Goal: Information Seeking & Learning: Learn about a topic

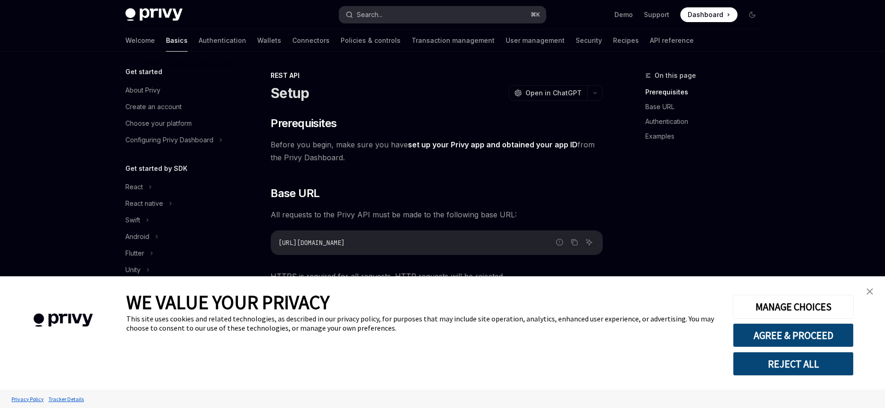
click at [416, 16] on button "Search... ⌘ K" at bounding box center [442, 14] width 206 height 17
type input "**********"
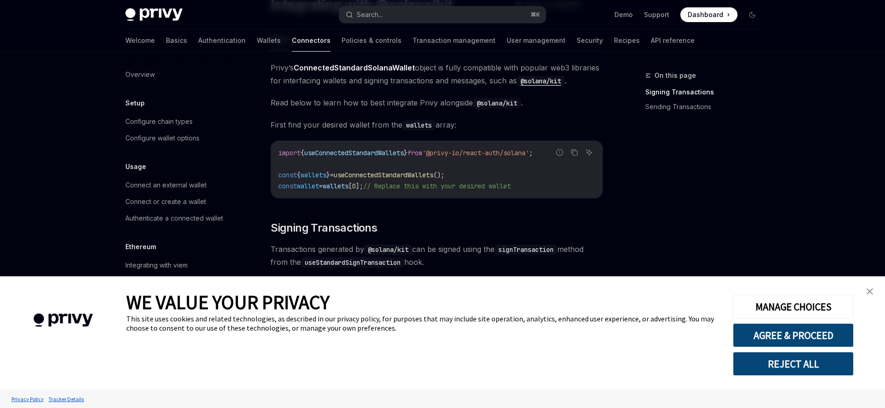
scroll to position [89, 0]
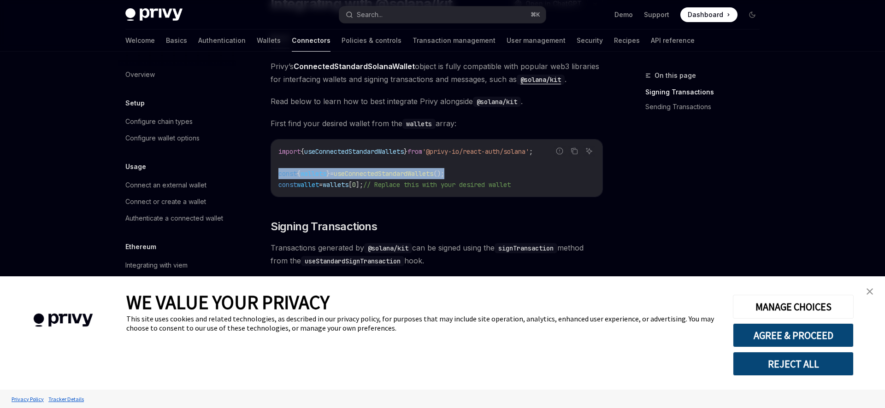
drag, startPoint x: 470, startPoint y: 174, endPoint x: 278, endPoint y: 175, distance: 192.1
click at [278, 175] on code "import { useConnectedStandardWallets } from '@privy-io/react-auth/solana' ; con…" at bounding box center [436, 168] width 317 height 44
copy span "const { wallets } = useConnectedStandardWallets ();"
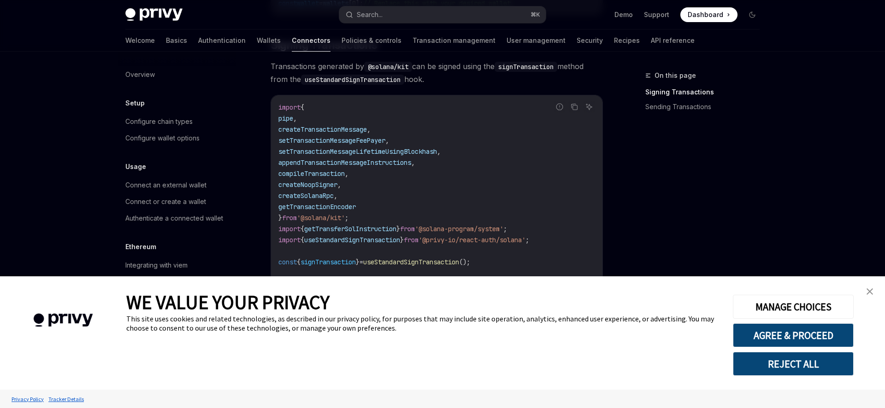
scroll to position [346, 0]
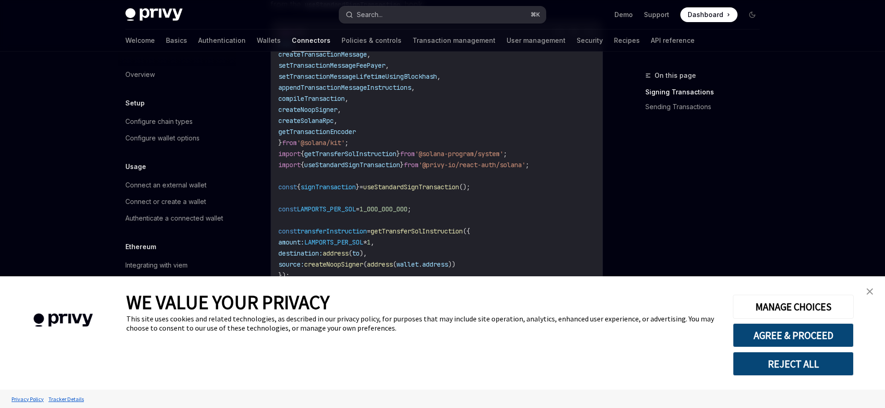
click at [414, 13] on button "Search... ⌘ K" at bounding box center [442, 14] width 206 height 17
type textarea "*"
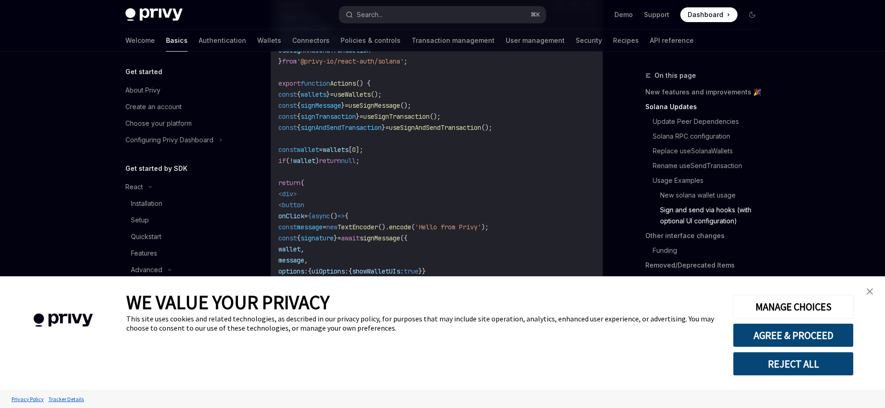
scroll to position [2066, 0]
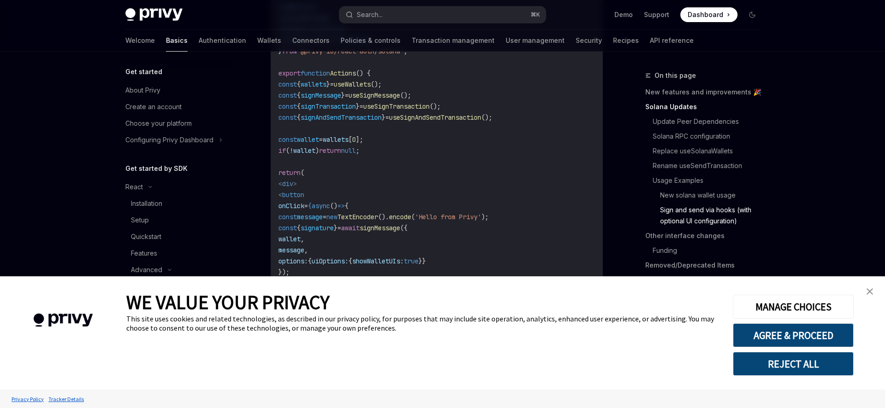
click at [872, 290] on img "close banner" at bounding box center [869, 291] width 6 height 6
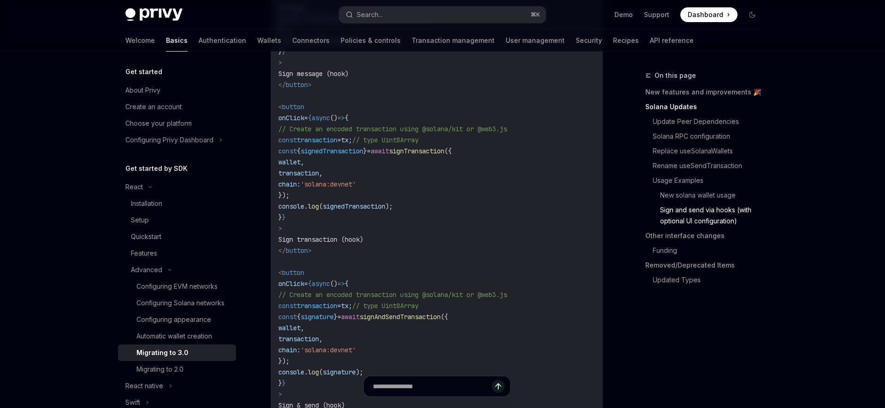
scroll to position [2416, 0]
